Goal: Check status: Verify the current state of an ongoing process or item

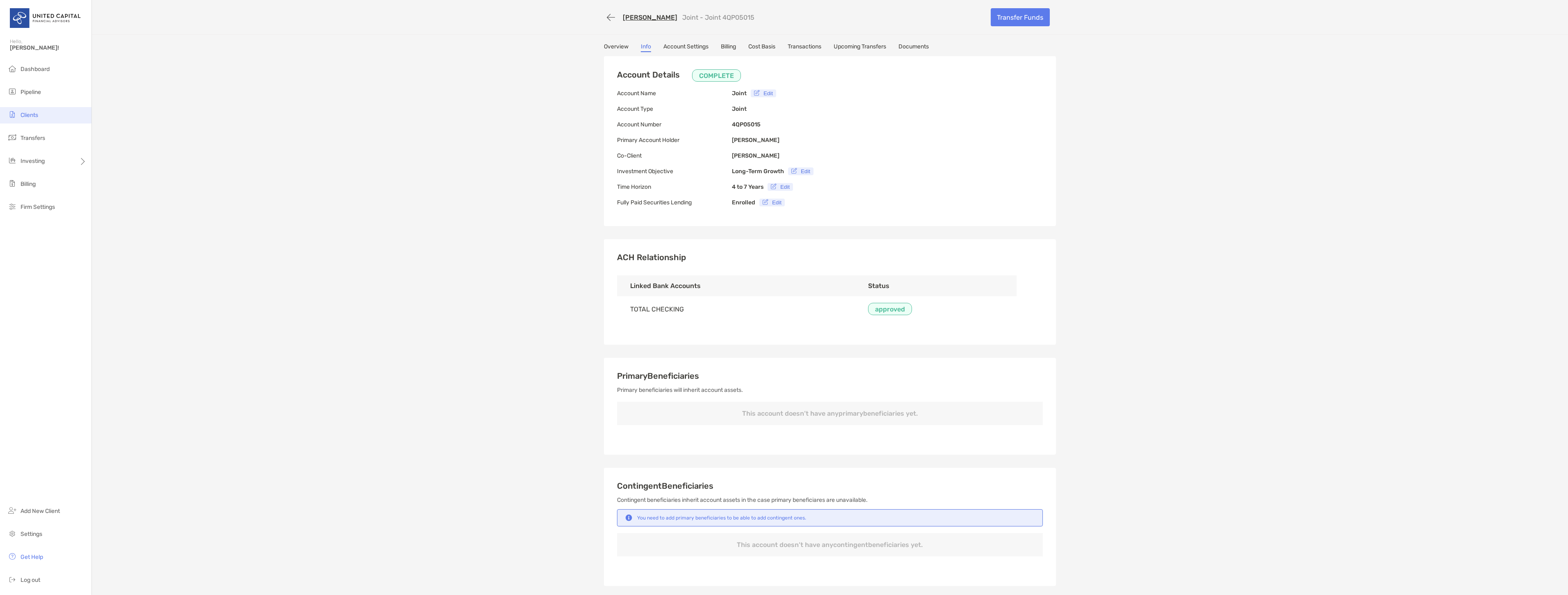
click at [43, 108] on li "Clients" at bounding box center [46, 115] width 91 height 16
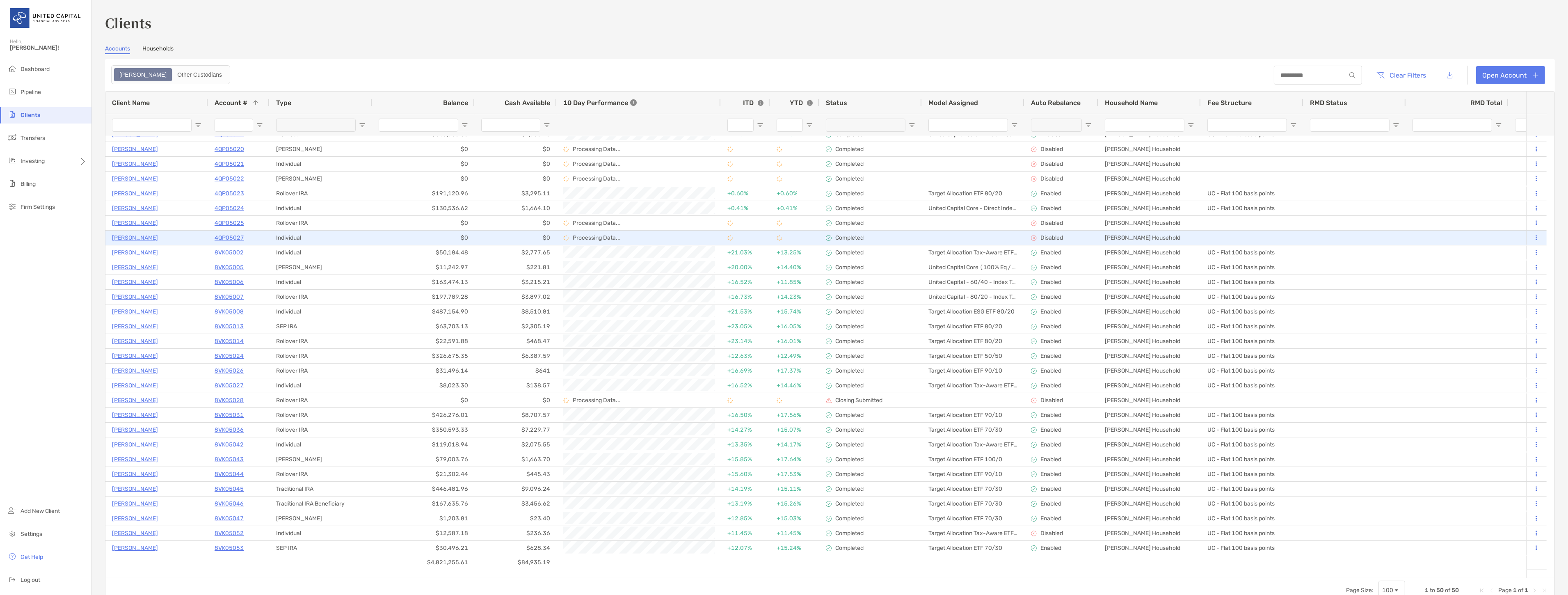
scroll to position [273, 0]
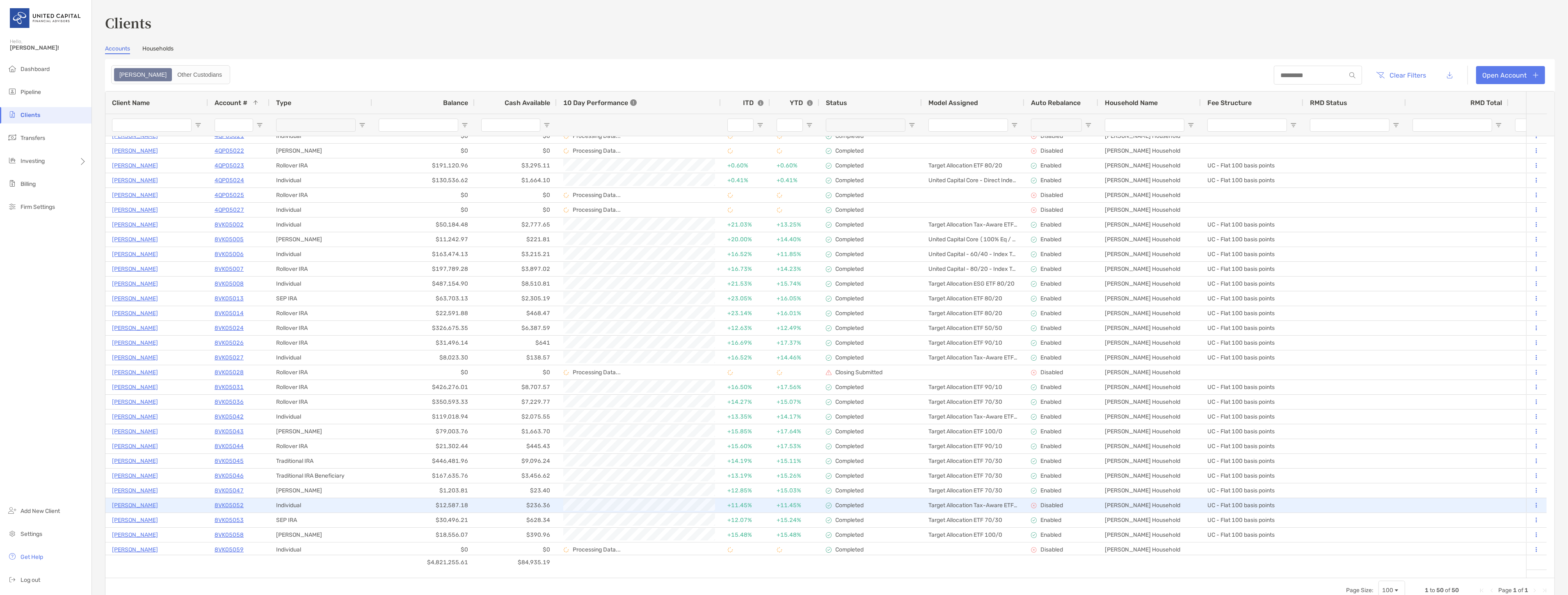
click at [136, 502] on p "[PERSON_NAME]" at bounding box center [135, 505] width 46 height 10
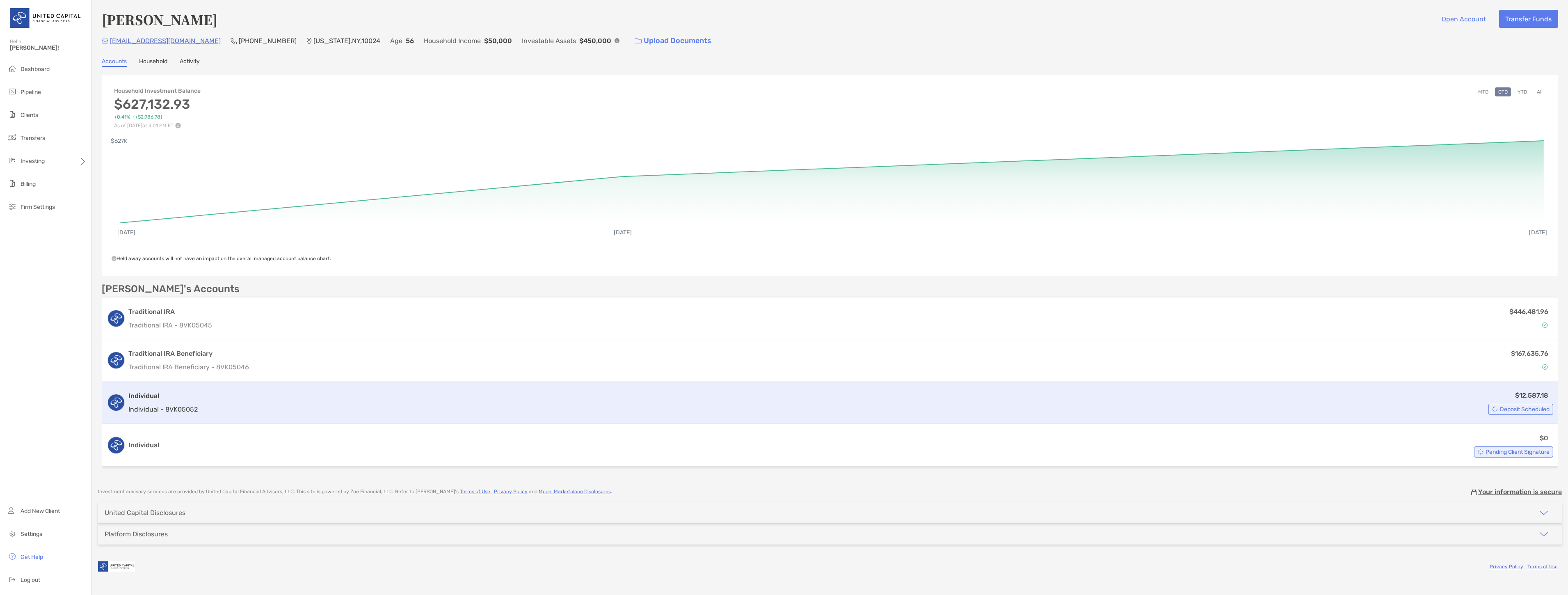
click at [211, 397] on div "$12,587.18 Deposit Scheduled" at bounding box center [877, 403] width 1352 height 24
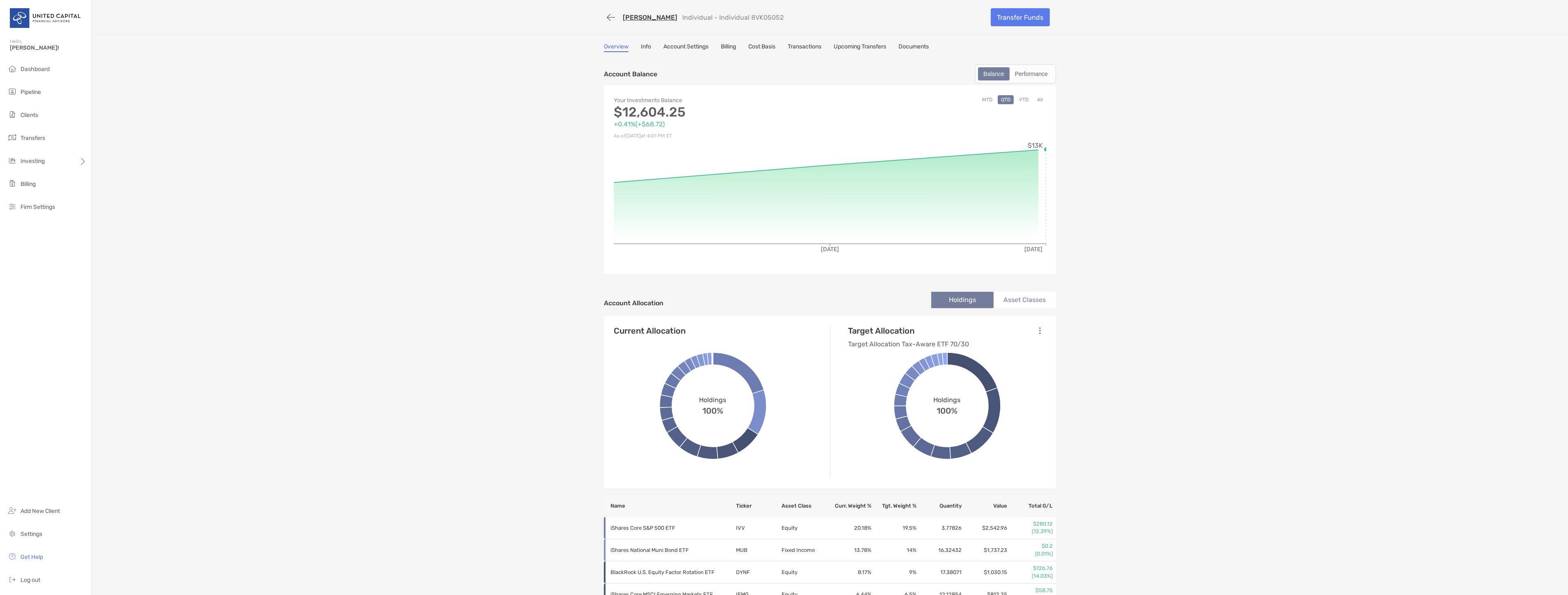
click at [799, 43] on link "Transactions" at bounding box center [804, 48] width 33 height 9
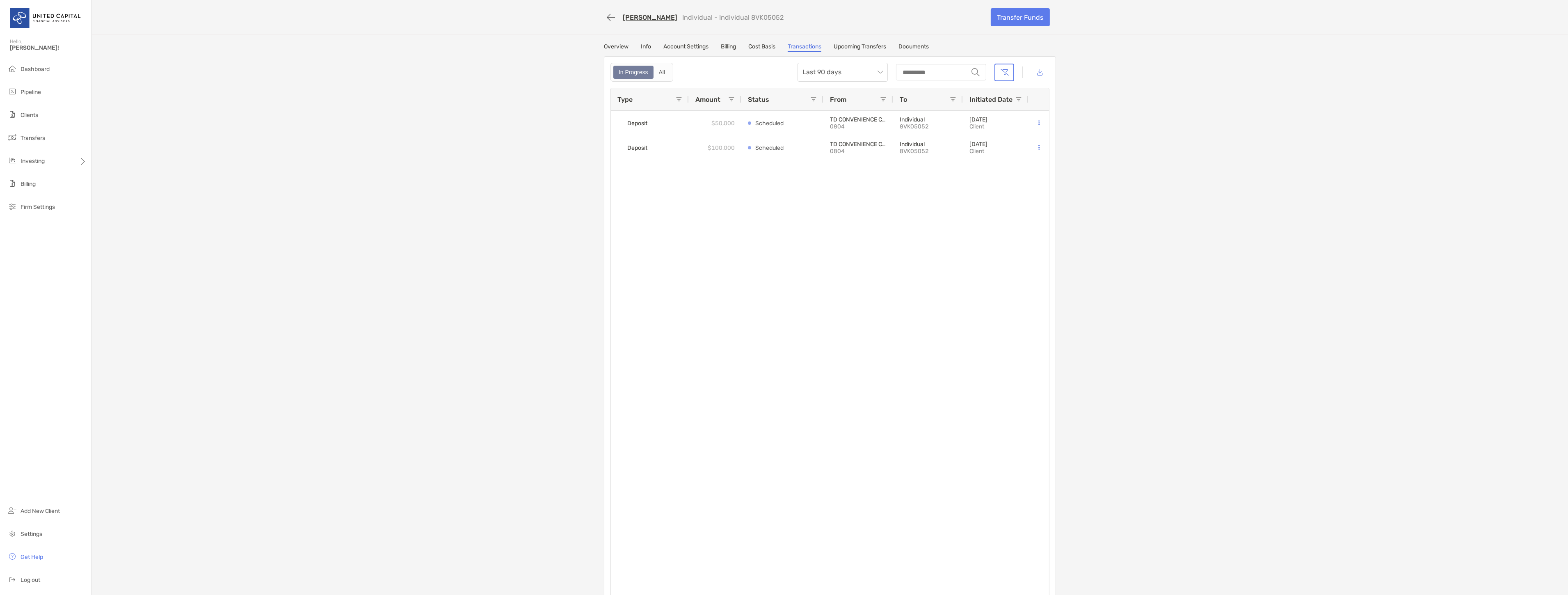
click at [866, 43] on link "Upcoming Transfers" at bounding box center [860, 48] width 52 height 9
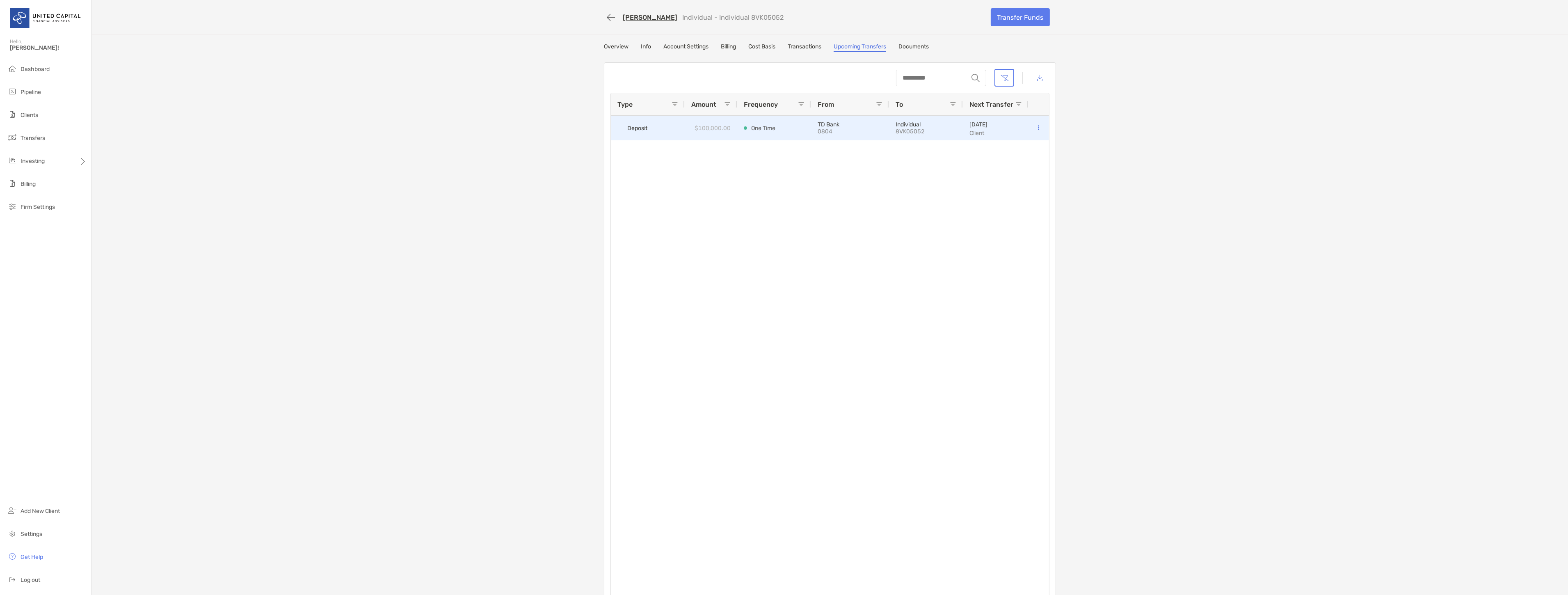
click at [1022, 127] on div "[DATE] Client" at bounding box center [996, 128] width 66 height 24
click at [1037, 124] on button at bounding box center [1038, 128] width 7 height 8
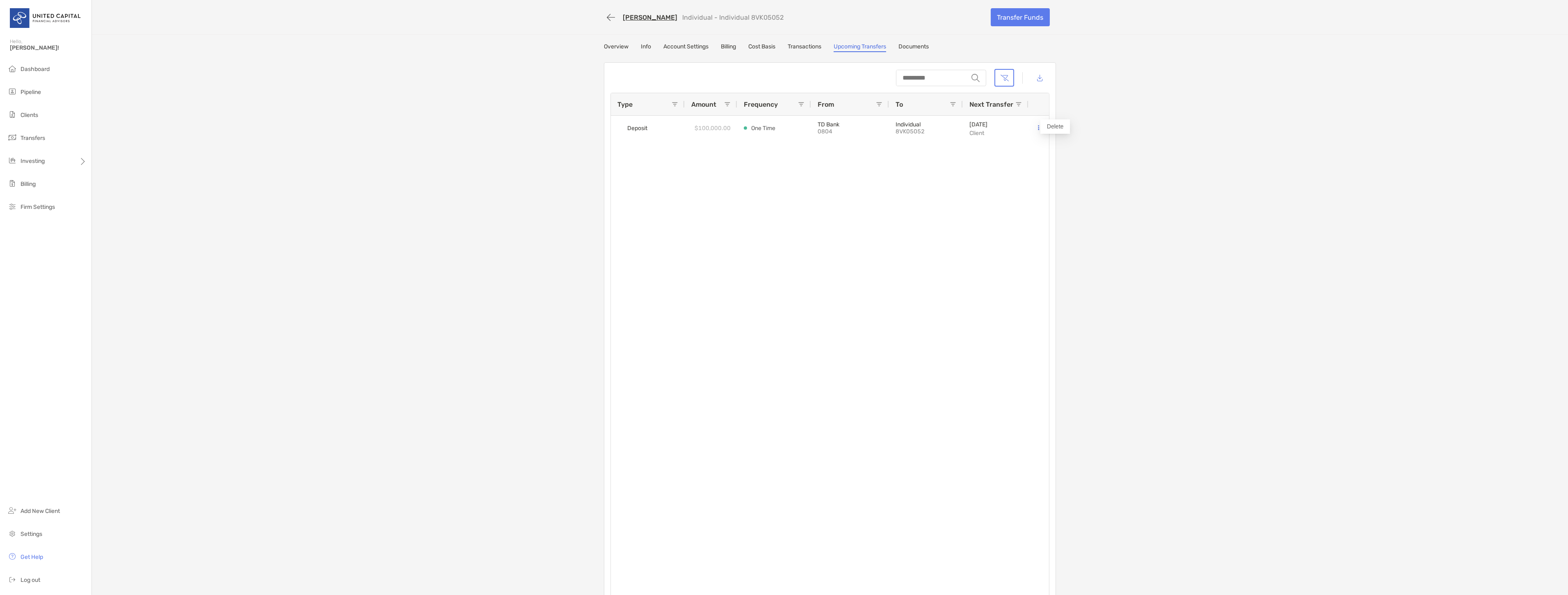
click at [987, 175] on div "Deposit $100,000.00 One Time TD Bank 0804 Individual 8VK05052 [DATE] Client" at bounding box center [830, 361] width 438 height 490
click at [1168, 43] on div "[PERSON_NAME] Individual - Individual 8VK05052 Transfer Funds Overview Info Acc…" at bounding box center [830, 306] width 1476 height 613
